Goal: Task Accomplishment & Management: Manage account settings

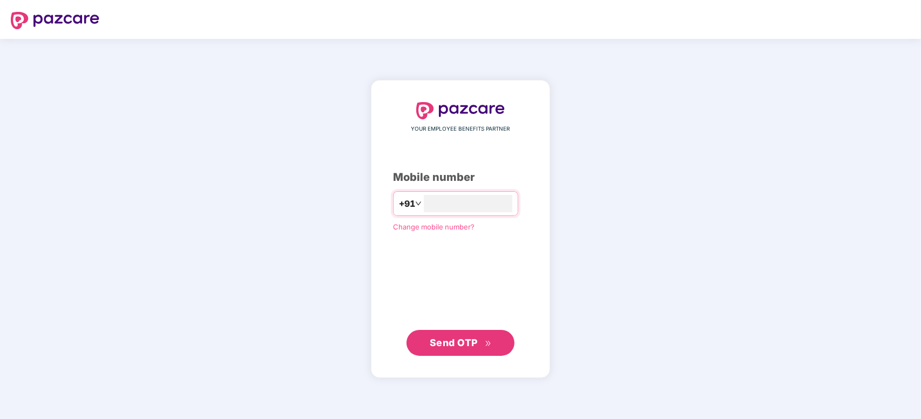
type input "**********"
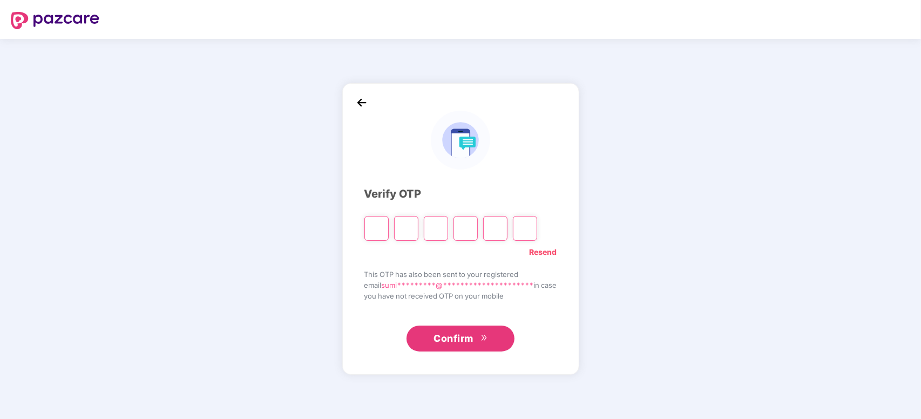
click at [0, 263] on div "**********" at bounding box center [460, 229] width 921 height 380
click at [370, 222] on input "Please enter verification code. Digit 1" at bounding box center [376, 228] width 24 height 25
type input "*"
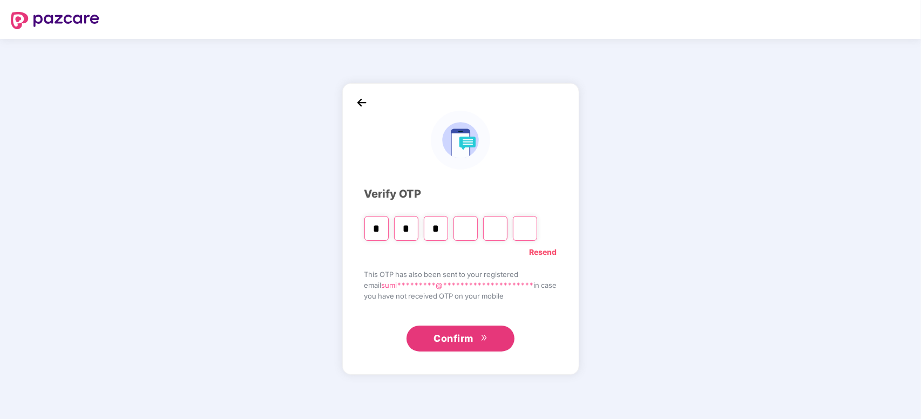
type input "*"
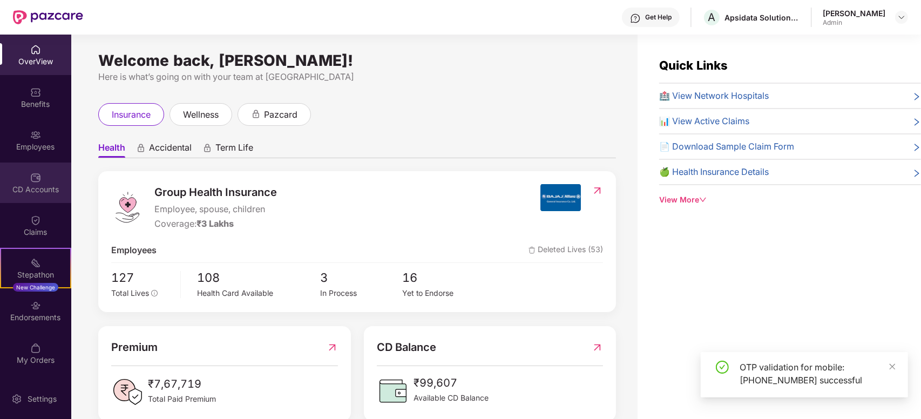
click at [32, 177] on img at bounding box center [35, 177] width 11 height 11
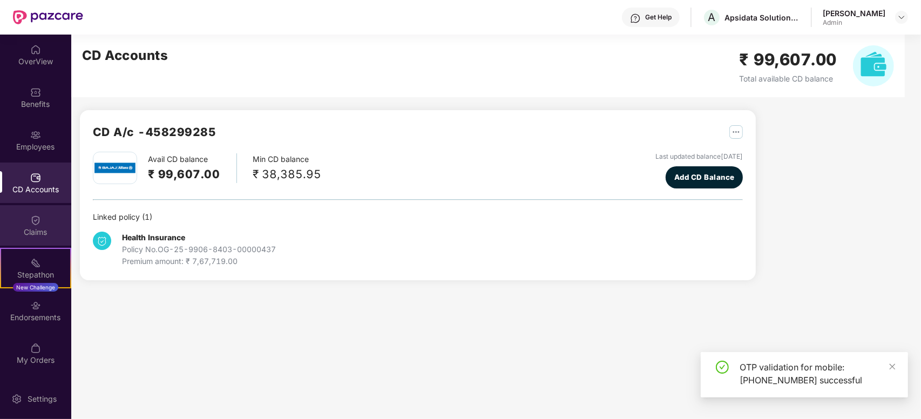
click at [36, 222] on img at bounding box center [35, 220] width 11 height 11
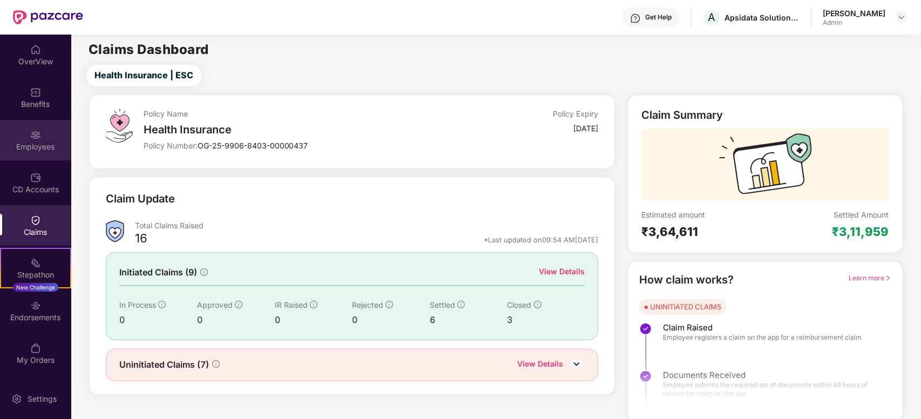
click at [41, 152] on div "Employees" at bounding box center [35, 146] width 71 height 11
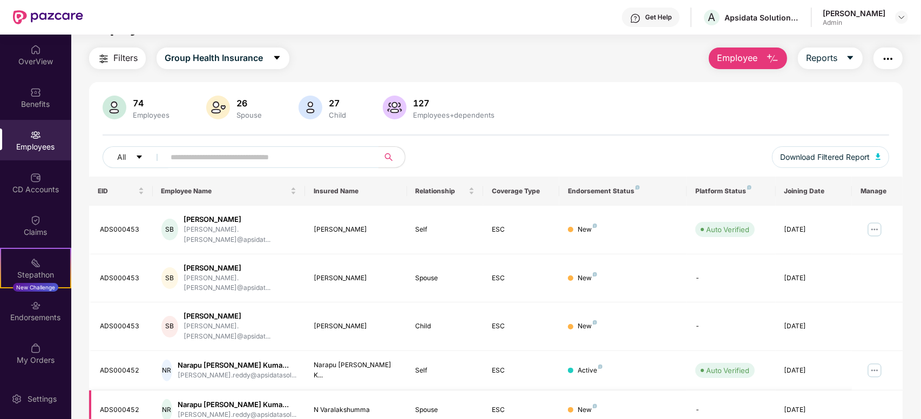
scroll to position [27, 0]
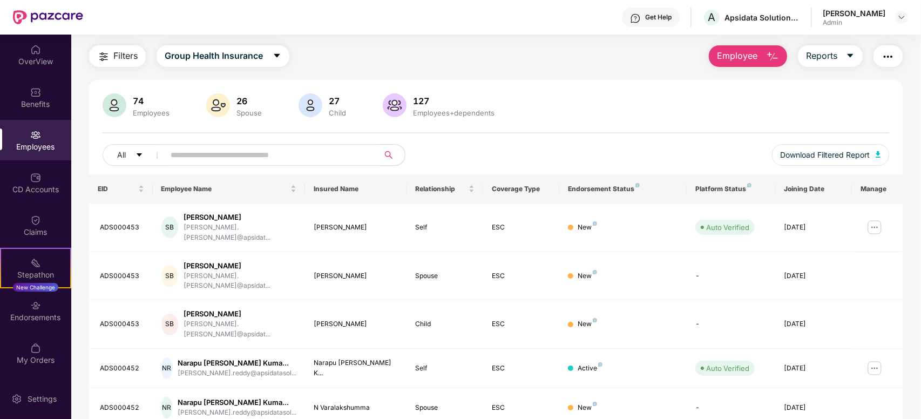
click at [662, 120] on div "74 Employees 26 Spouse 27 Child [DEMOGRAPHIC_DATA] Employees+dependents All Dow…" at bounding box center [496, 133] width 814 height 81
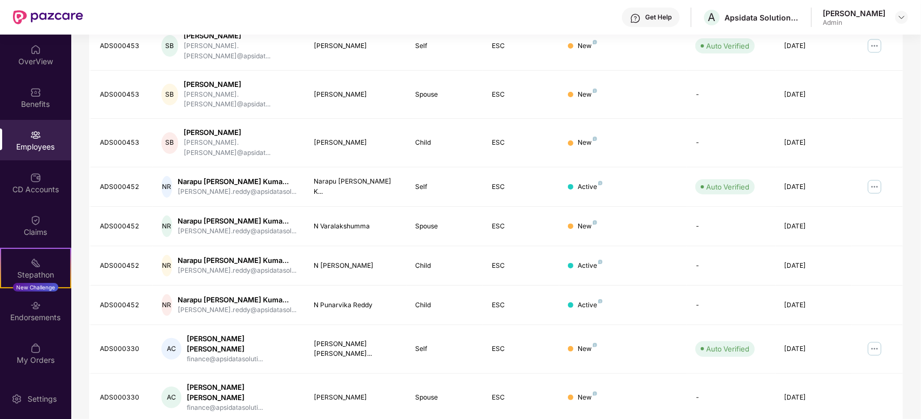
scroll to position [246, 0]
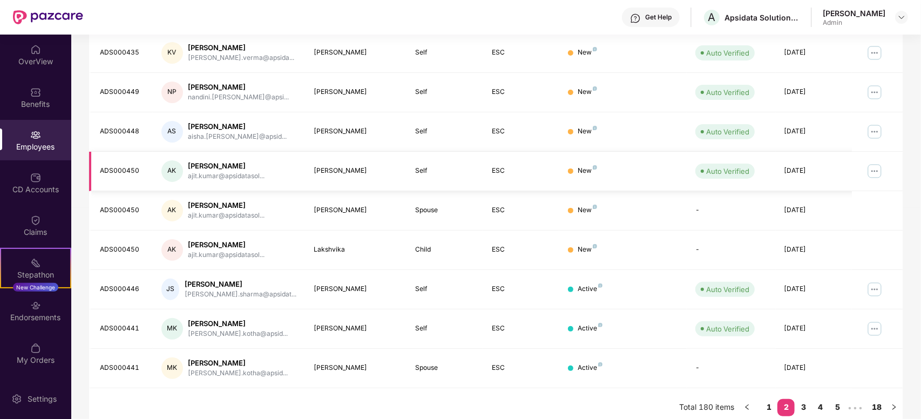
click at [211, 161] on div "[PERSON_NAME]" at bounding box center [226, 166] width 77 height 10
click at [872, 162] on img at bounding box center [874, 170] width 17 height 17
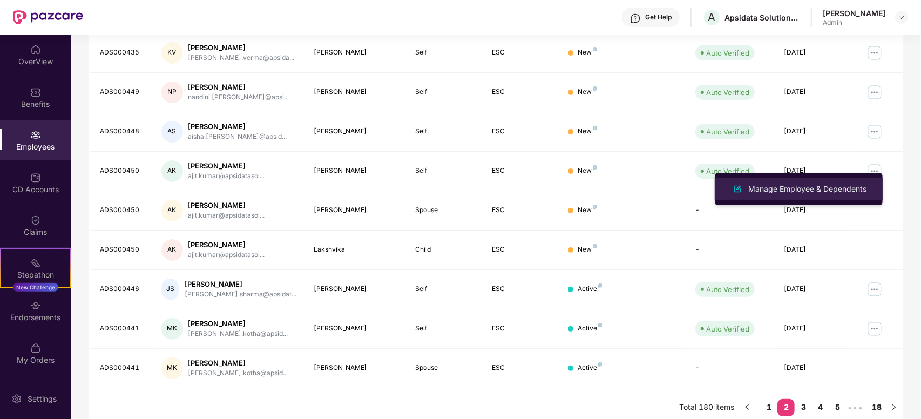
click at [836, 193] on div "Manage Employee & Dependents" at bounding box center [807, 189] width 123 height 12
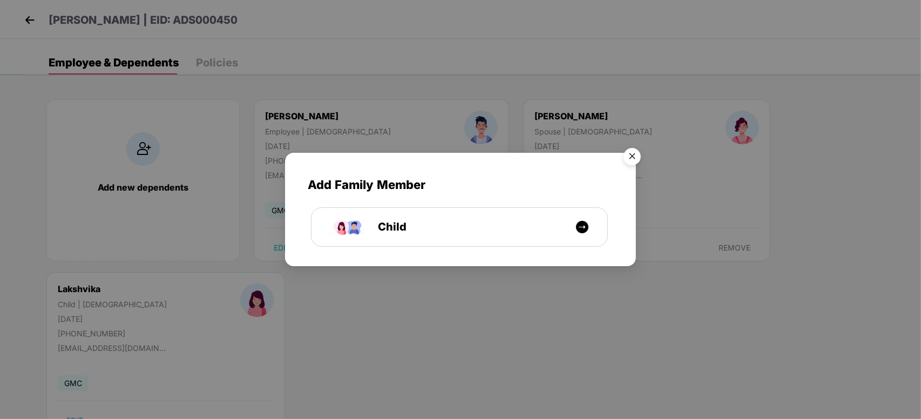
click at [636, 157] on img "Close" at bounding box center [632, 158] width 30 height 30
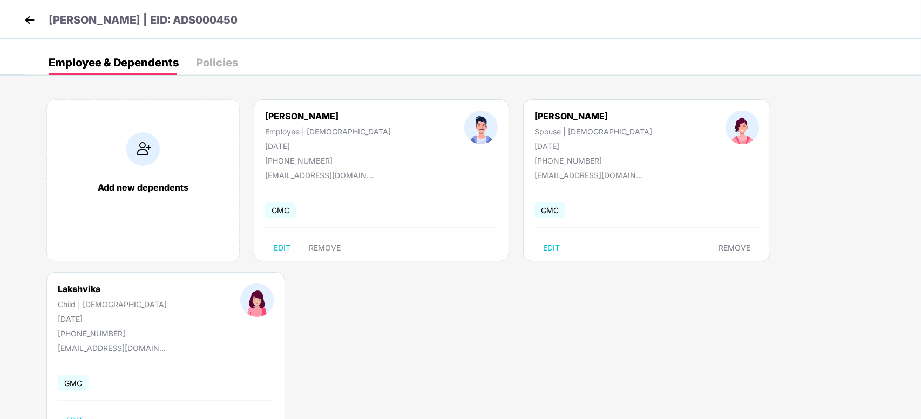
click at [167, 314] on div "[DATE]" at bounding box center [112, 318] width 109 height 9
